Goal: Task Accomplishment & Management: Manage account settings

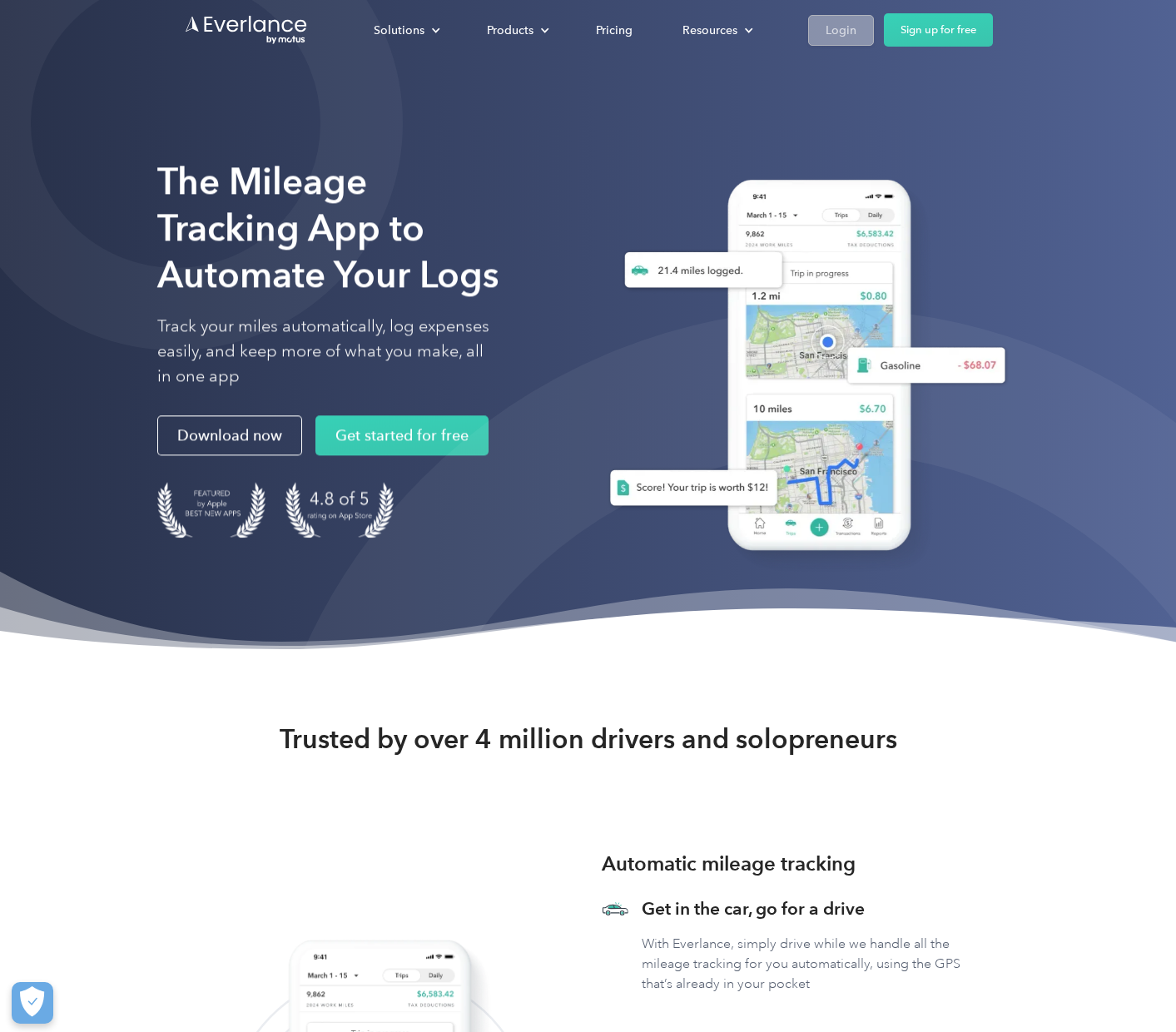
click at [841, 29] on div "Login" at bounding box center [841, 30] width 31 height 21
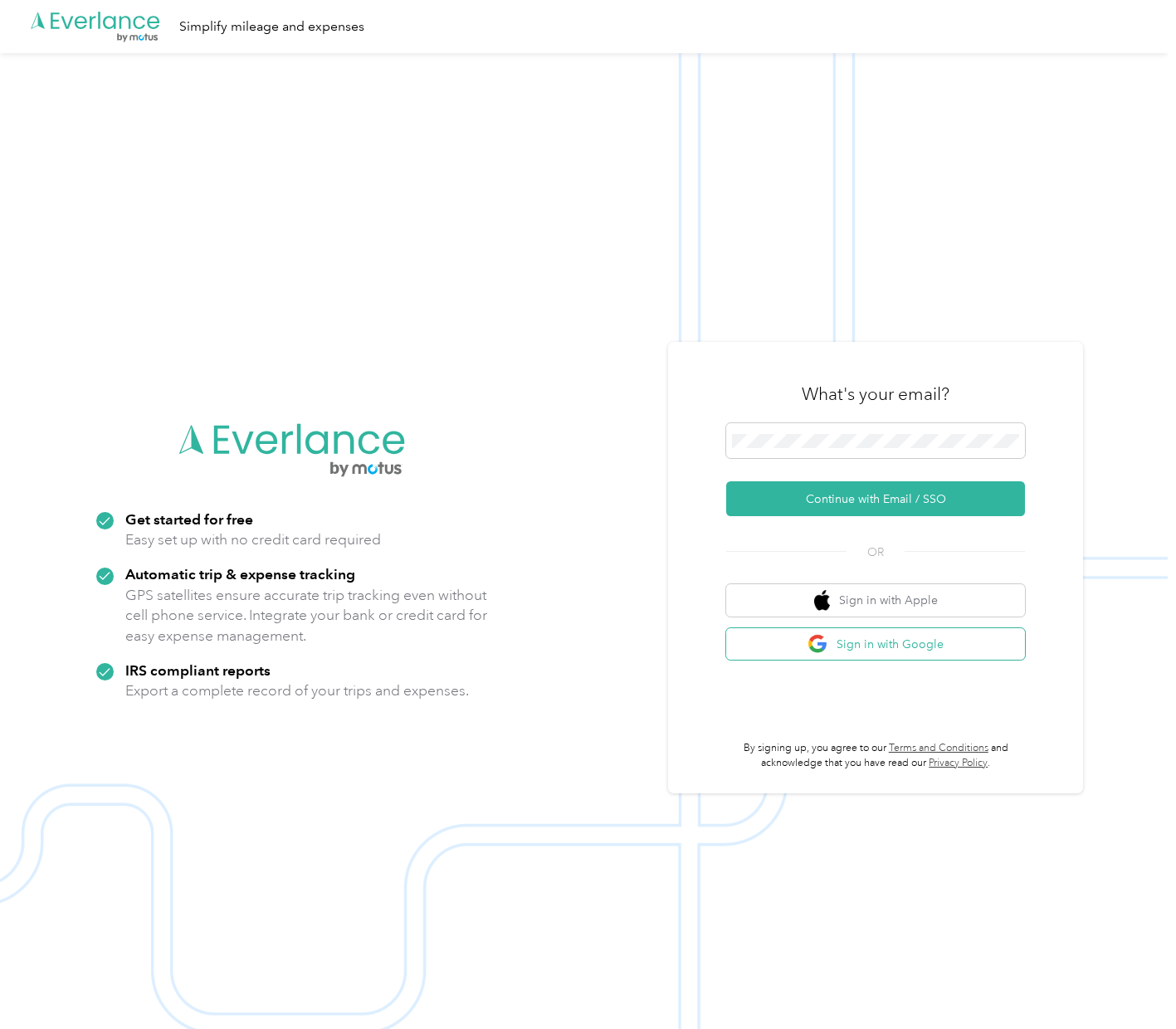
click at [870, 645] on button "Sign in with Google" at bounding box center [875, 644] width 299 height 33
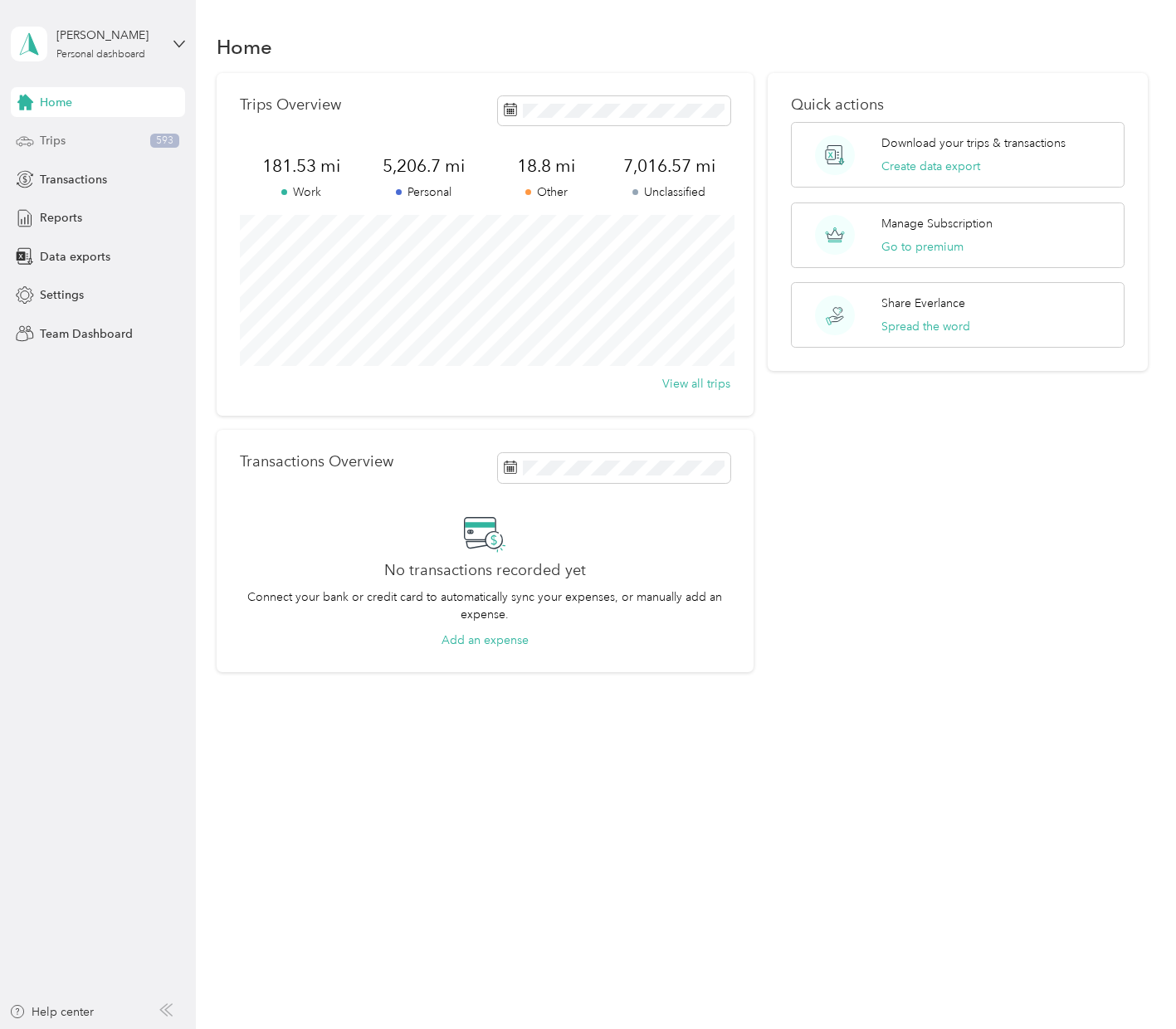
click at [79, 138] on div "Trips 593" at bounding box center [98, 141] width 174 height 30
